Goal: Find specific page/section: Find specific page/section

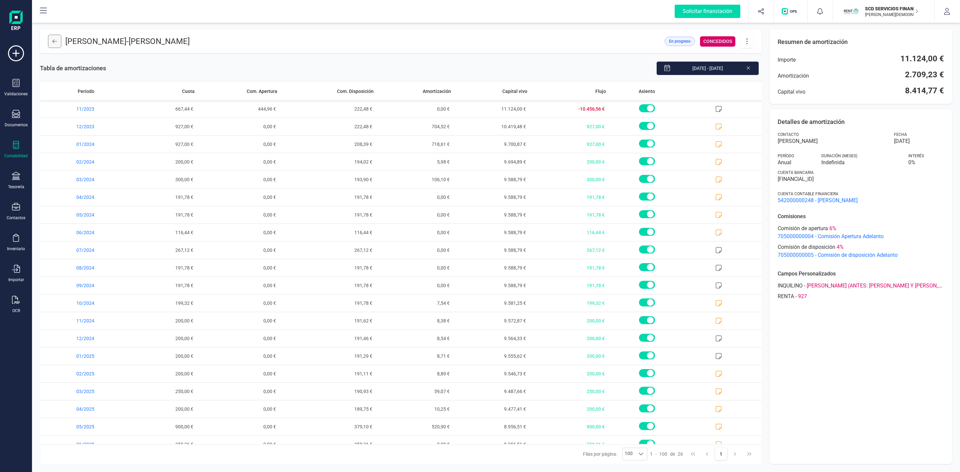
click at [55, 39] on icon at bounding box center [54, 41] width 5 height 5
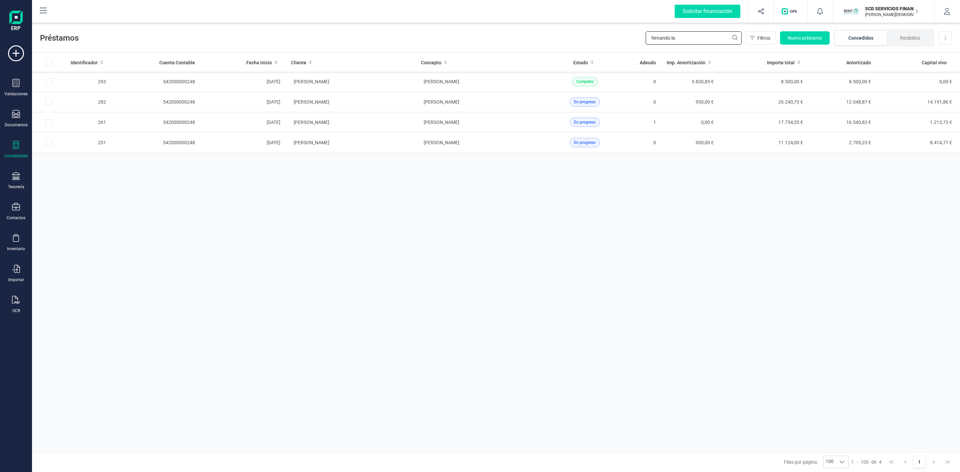
drag, startPoint x: 694, startPoint y: 37, endPoint x: 542, endPoint y: 43, distance: 152.1
click at [542, 43] on div "Préstamos fernando la Filtros Nuevo préstamo Concedidos Recibidos Descargar Exc…" at bounding box center [496, 36] width 928 height 31
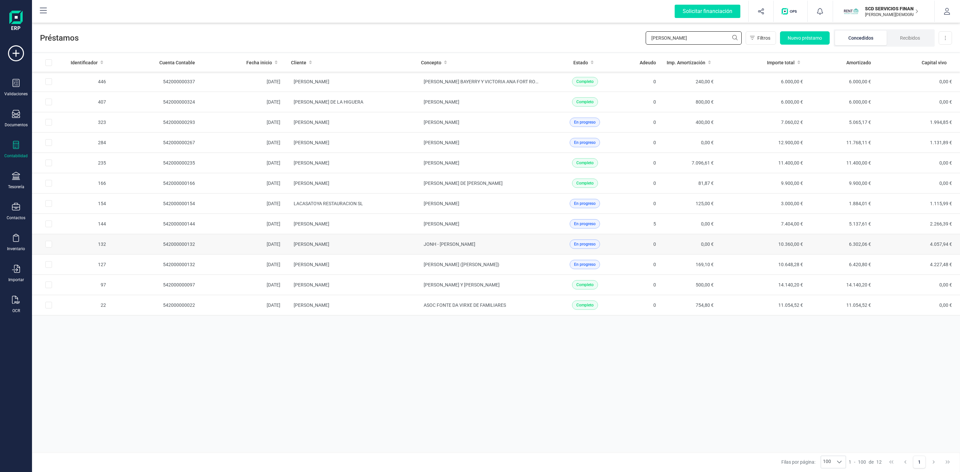
type input "[PERSON_NAME]"
click at [536, 251] on td "JONH - [PERSON_NAME]" at bounding box center [481, 244] width 130 height 20
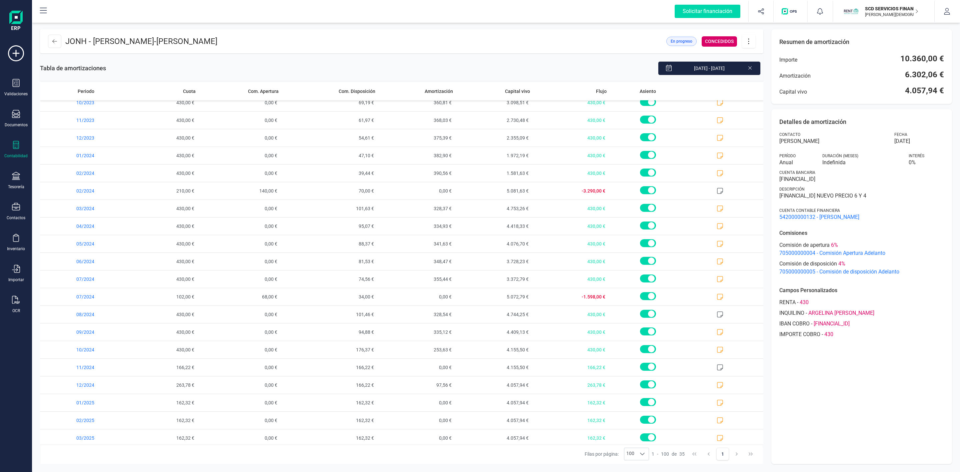
scroll to position [280, 0]
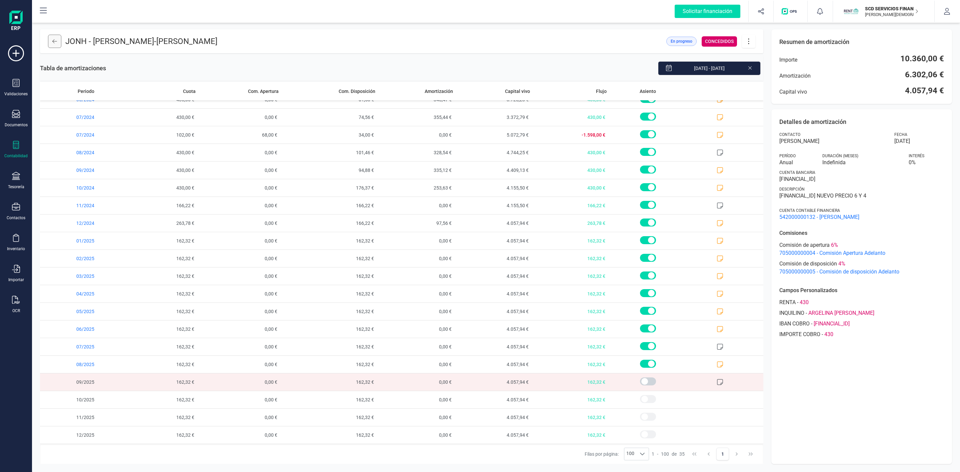
click at [52, 43] on icon at bounding box center [54, 41] width 5 height 5
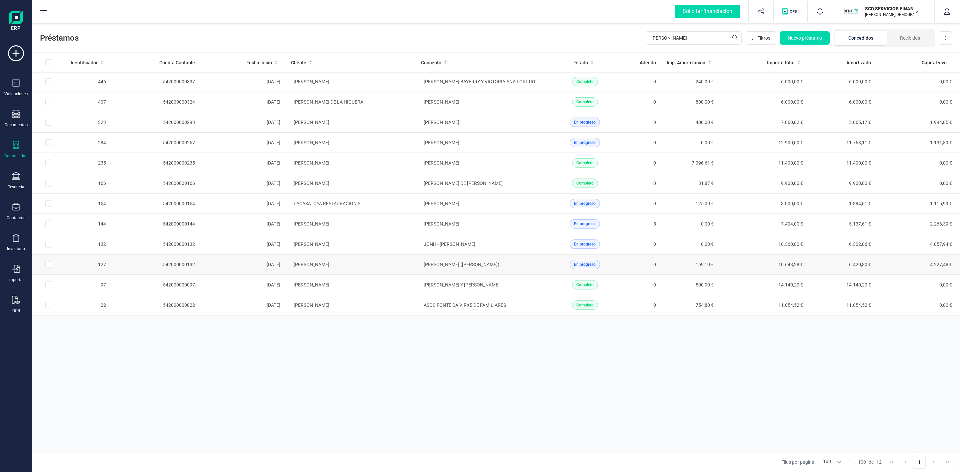
click at [374, 268] on td "[PERSON_NAME]" at bounding box center [351, 265] width 130 height 20
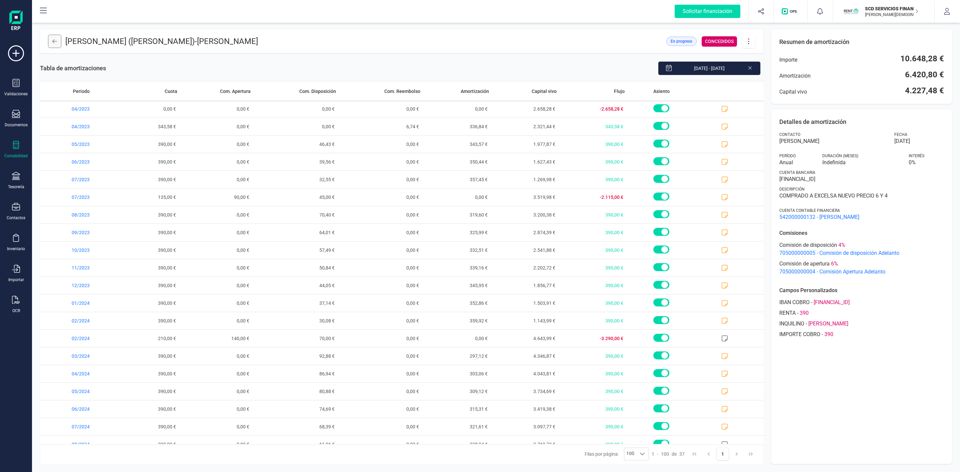
click at [49, 40] on button at bounding box center [54, 41] width 13 height 13
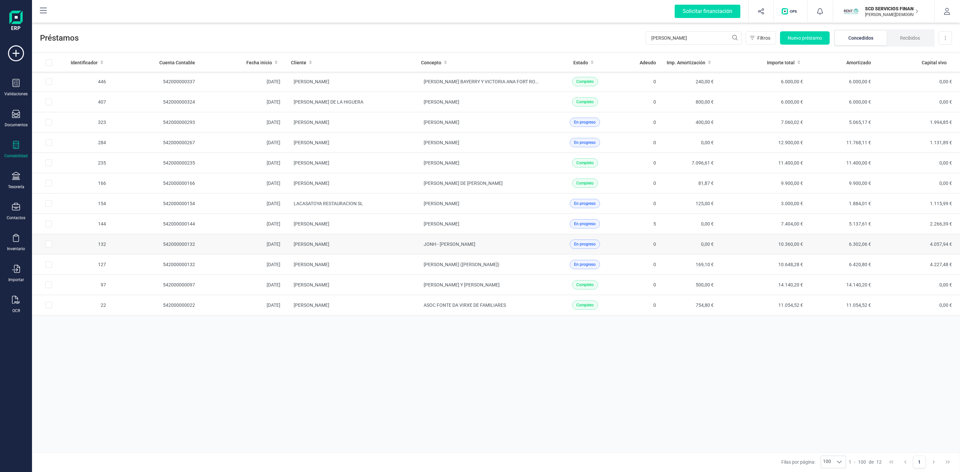
click at [401, 255] on td "[PERSON_NAME]" at bounding box center [351, 244] width 130 height 20
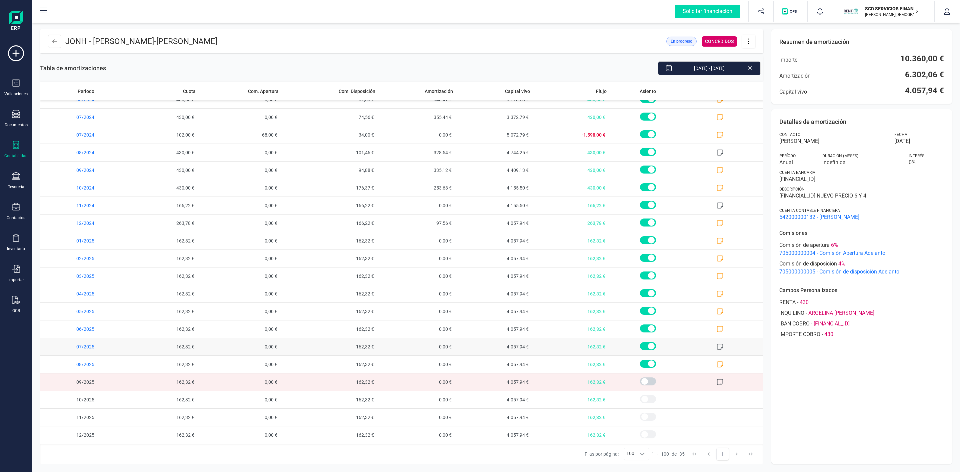
scroll to position [280, 0]
click at [53, 37] on button at bounding box center [54, 41] width 13 height 13
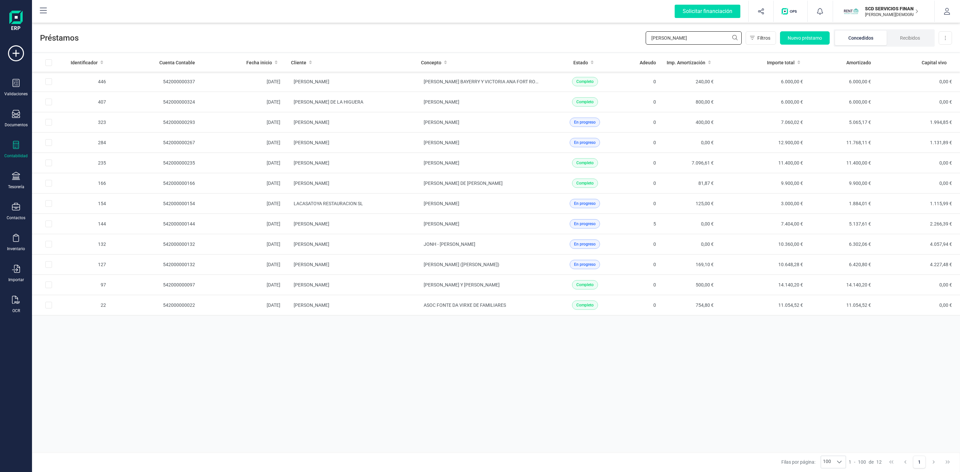
drag, startPoint x: 671, startPoint y: 36, endPoint x: 622, endPoint y: 36, distance: 49.0
click at [628, 40] on div "Préstamos [PERSON_NAME] Nuevo préstamo Concedidos Recibidos Descargar Excel" at bounding box center [496, 36] width 928 height 31
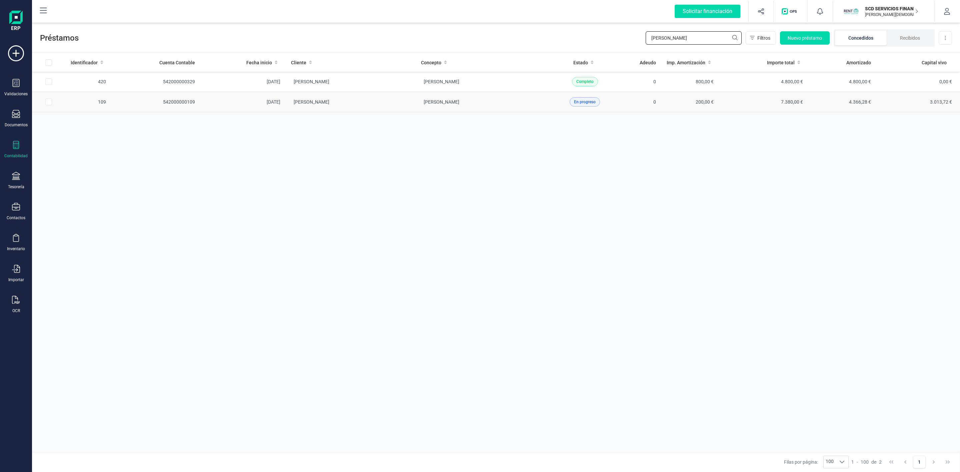
type input "[PERSON_NAME]"
click at [411, 104] on td "[PERSON_NAME]" at bounding box center [351, 102] width 130 height 20
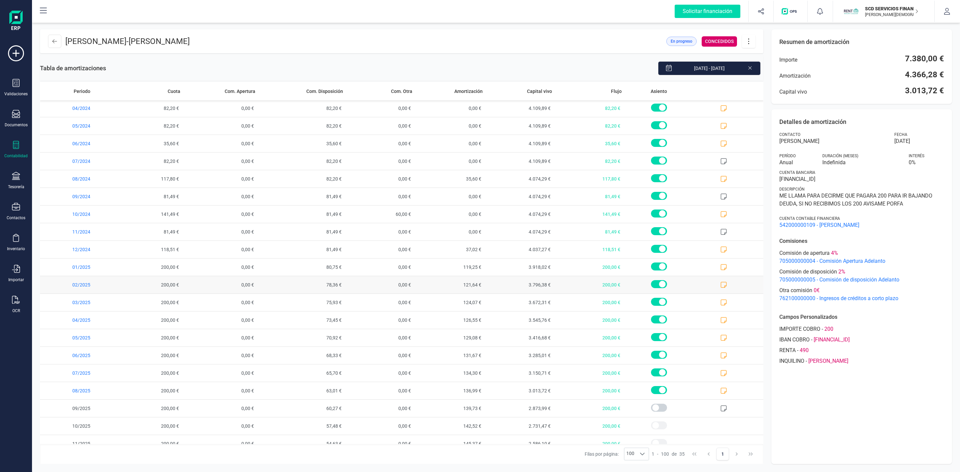
scroll to position [280, 0]
